Goal: Transaction & Acquisition: Purchase product/service

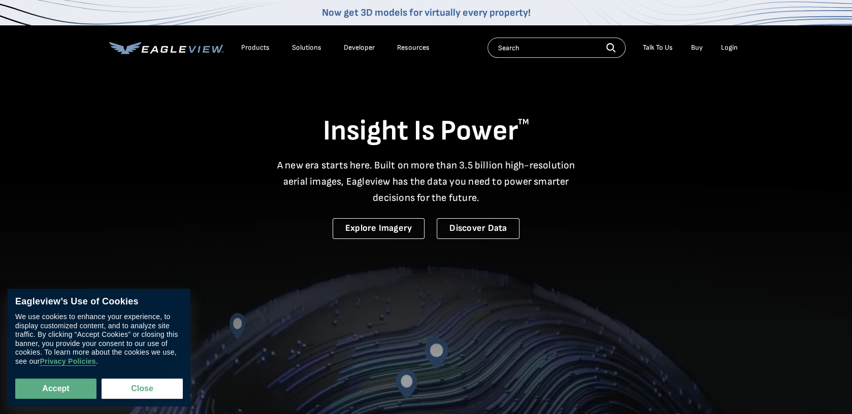
click at [733, 47] on div "Login" at bounding box center [729, 47] width 17 height 9
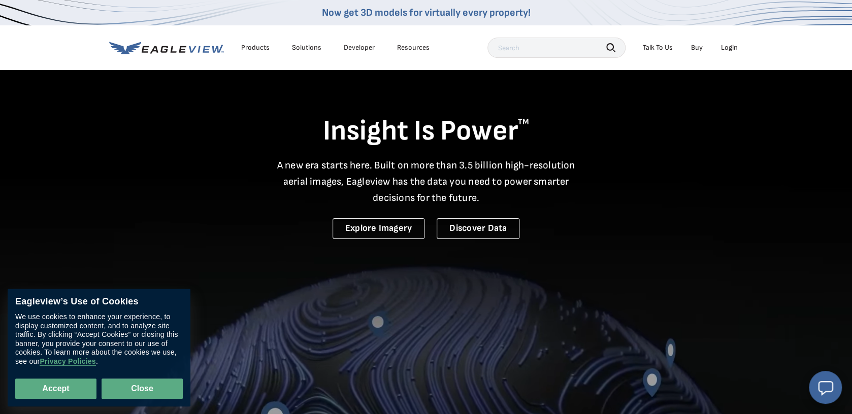
click at [149, 386] on button "Close" at bounding box center [142, 389] width 81 height 20
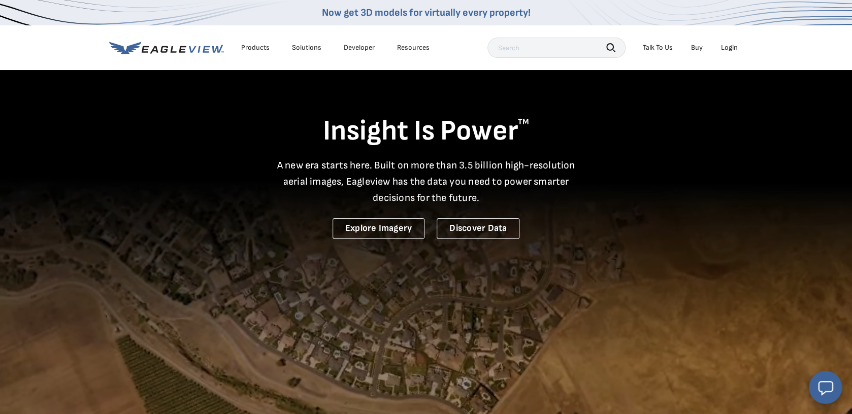
click at [729, 49] on div "Login" at bounding box center [729, 47] width 17 height 9
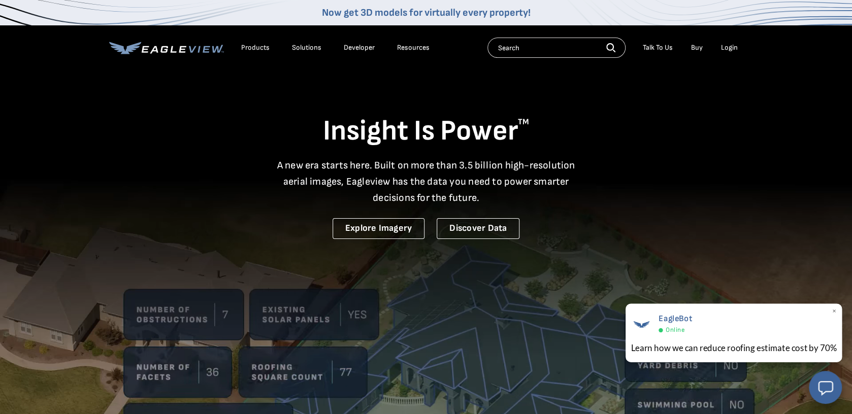
click at [836, 310] on span "×" at bounding box center [835, 312] width 6 height 11
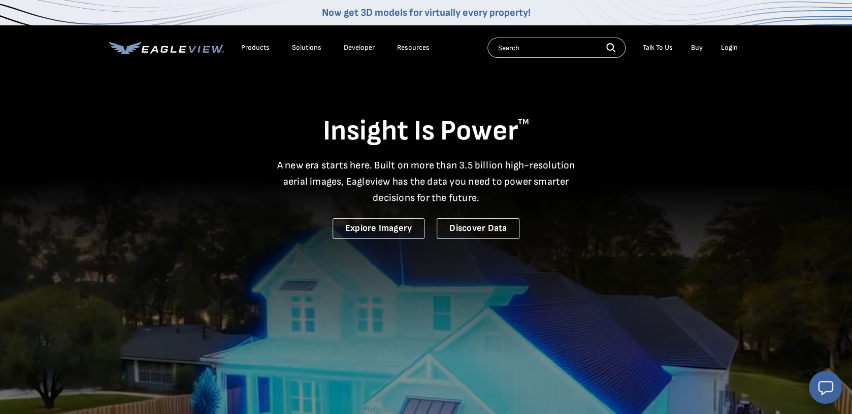
click at [728, 48] on div "Login" at bounding box center [729, 47] width 17 height 9
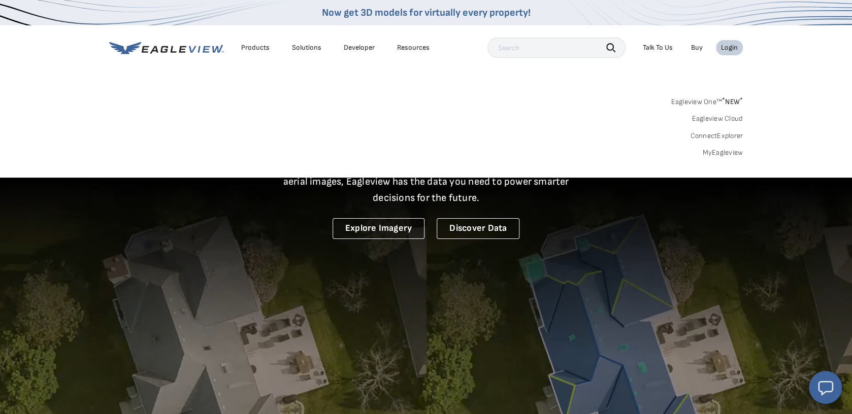
click at [725, 153] on link "MyEagleview" at bounding box center [722, 152] width 41 height 9
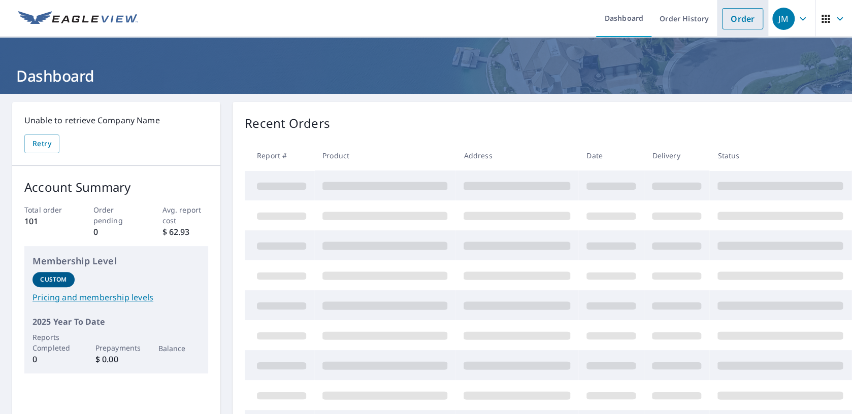
click at [734, 20] on link "Order" at bounding box center [742, 18] width 41 height 21
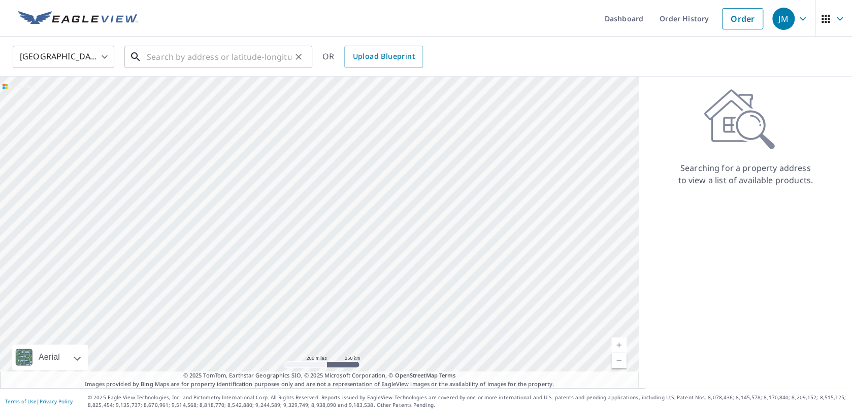
click at [187, 60] on input "text" at bounding box center [219, 57] width 145 height 28
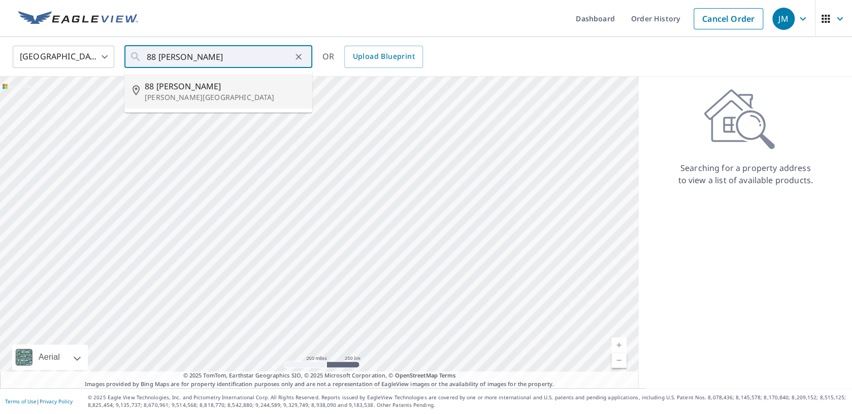
type input "[STREET_ADDRESS][PERSON_NAME]"
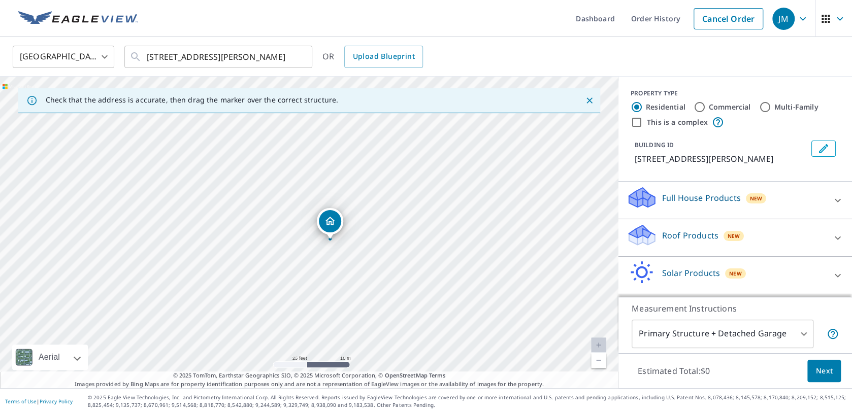
drag, startPoint x: 309, startPoint y: 204, endPoint x: 330, endPoint y: 213, distance: 22.5
click at [330, 213] on div "[STREET_ADDRESS][PERSON_NAME]" at bounding box center [309, 233] width 619 height 312
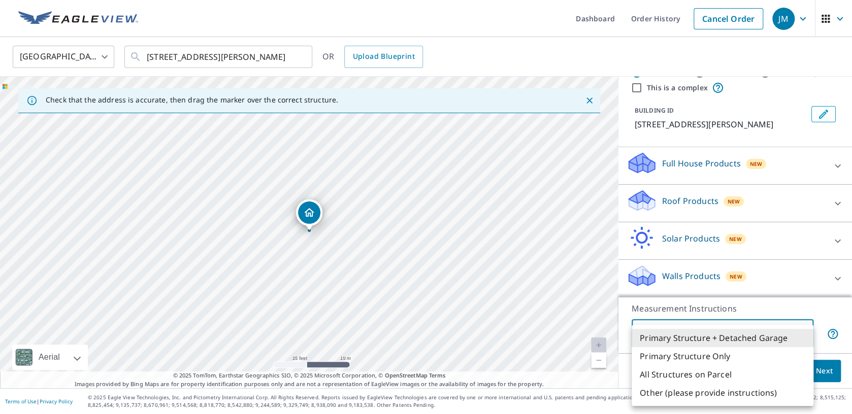
click at [756, 336] on body "JM JM Dashboard Order History Cancel Order JM United States [GEOGRAPHIC_DATA] ​…" at bounding box center [426, 207] width 852 height 414
click at [728, 357] on li "Primary Structure Only" at bounding box center [723, 356] width 182 height 18
type input "2"
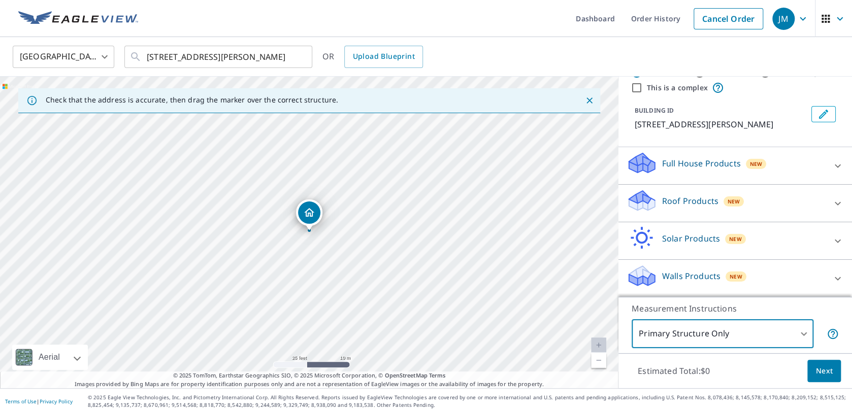
click at [830, 370] on span "Next" at bounding box center [824, 371] width 17 height 13
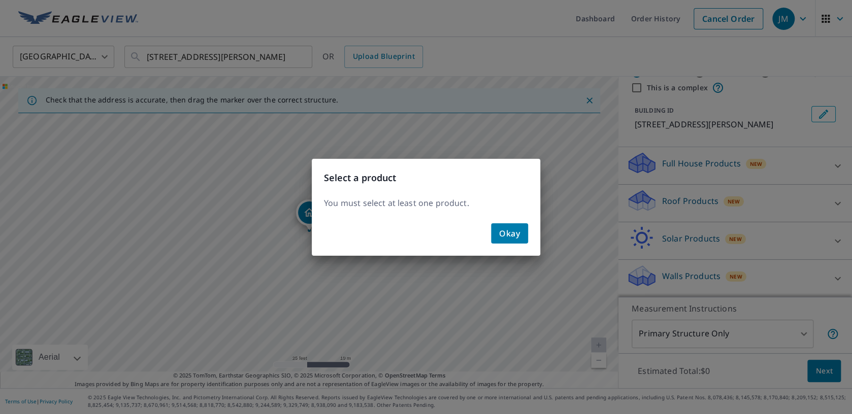
click at [507, 236] on span "Okay" at bounding box center [509, 234] width 21 height 14
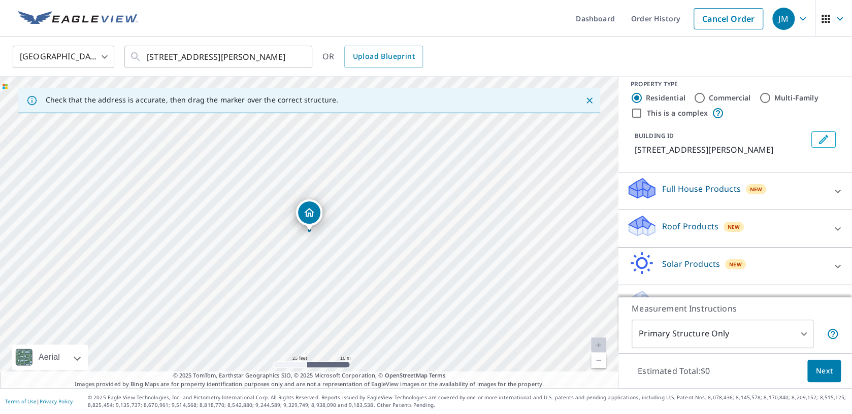
scroll to position [0, 0]
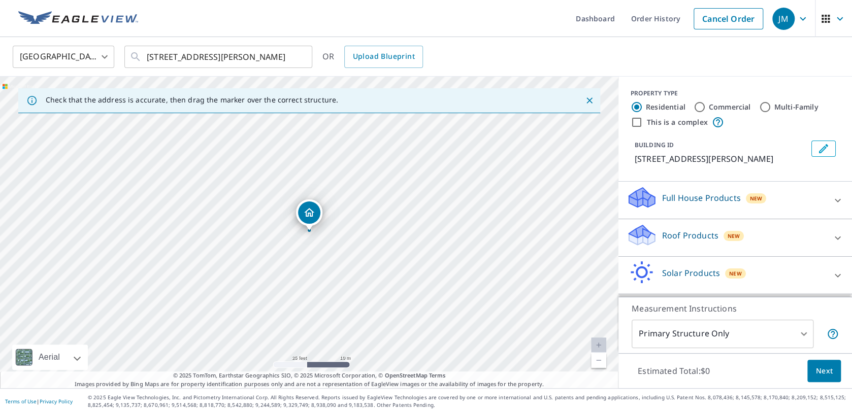
click at [638, 108] on input "Residential" at bounding box center [637, 107] width 12 height 12
click at [823, 151] on icon "Edit building 1" at bounding box center [823, 148] width 9 height 9
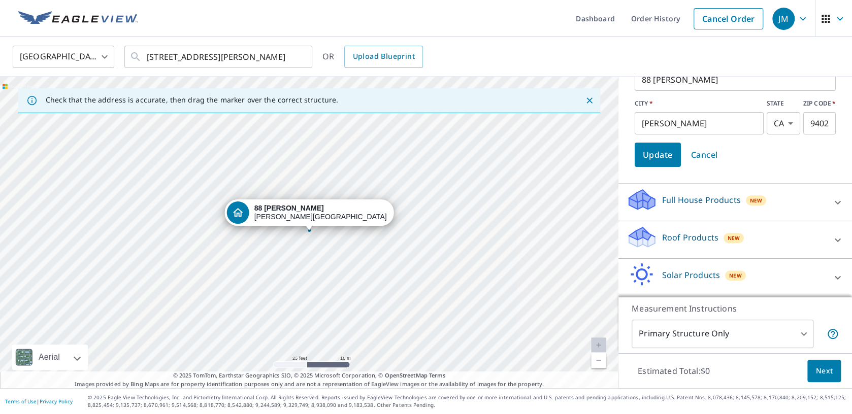
scroll to position [187, 0]
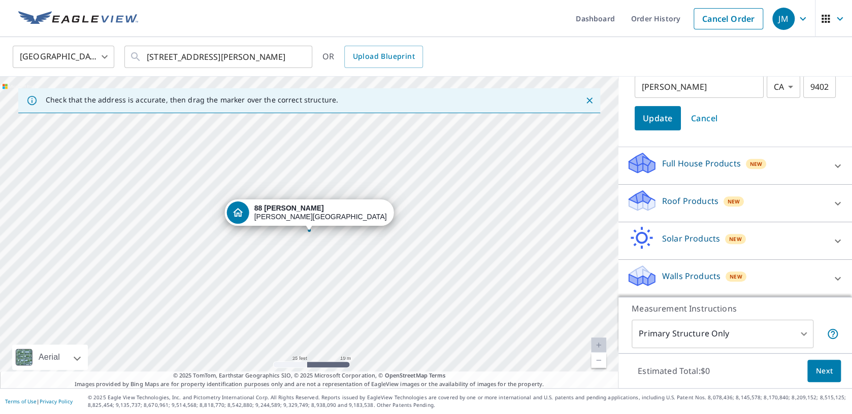
click at [837, 163] on icon at bounding box center [838, 166] width 12 height 12
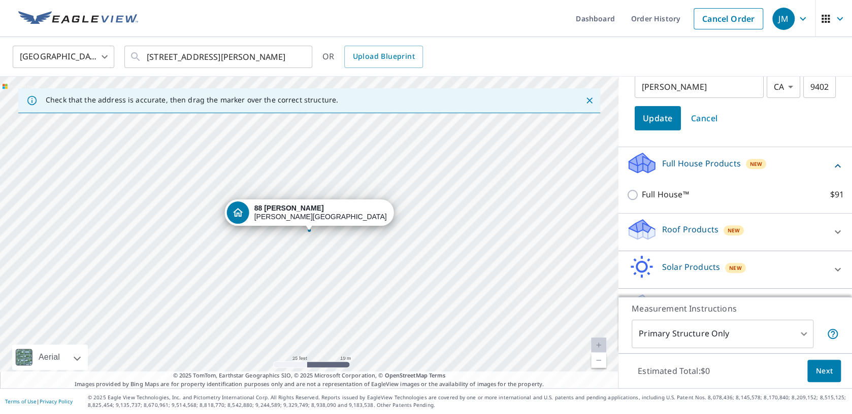
click at [837, 166] on icon at bounding box center [838, 166] width 6 height 4
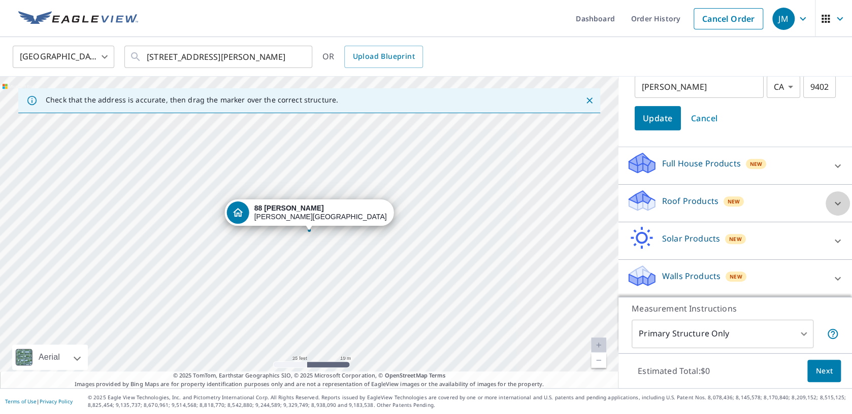
click at [840, 203] on icon at bounding box center [838, 204] width 6 height 4
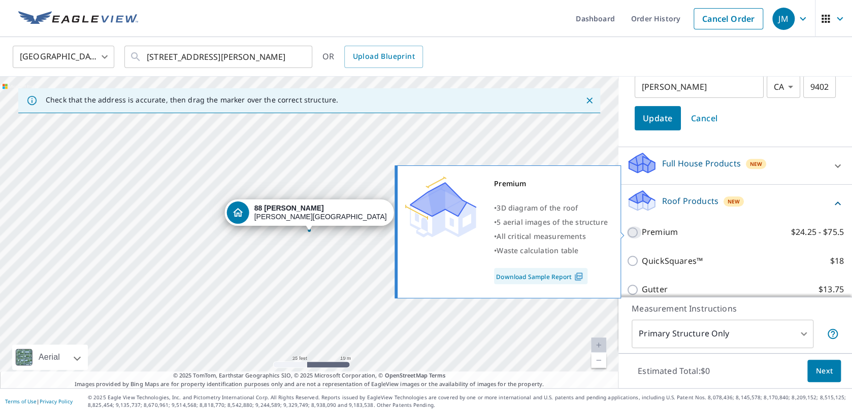
click at [633, 233] on input "Premium $24.25 - $75.5" at bounding box center [634, 233] width 15 height 12
checkbox input "true"
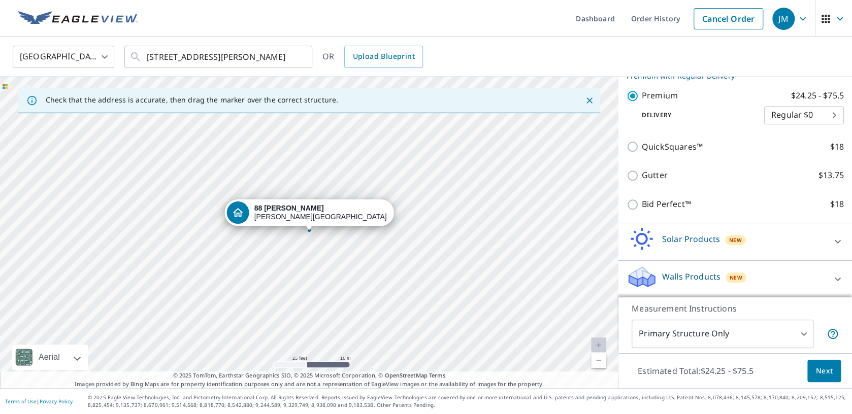
scroll to position [337, 0]
click at [820, 370] on span "Next" at bounding box center [824, 371] width 17 height 13
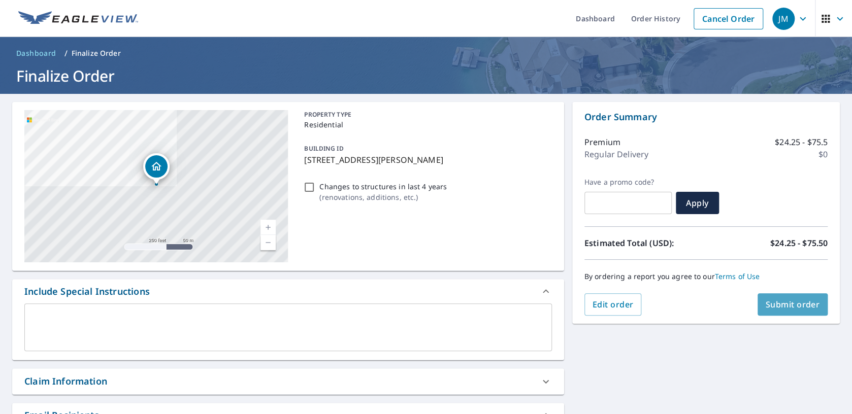
click at [798, 303] on span "Submit order" at bounding box center [793, 304] width 54 height 11
checkbox input "true"
